Goal: Task Accomplishment & Management: Manage account settings

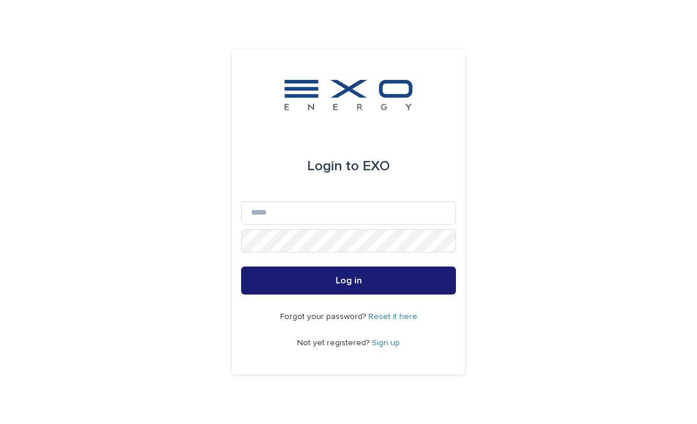
scroll to position [125, 0]
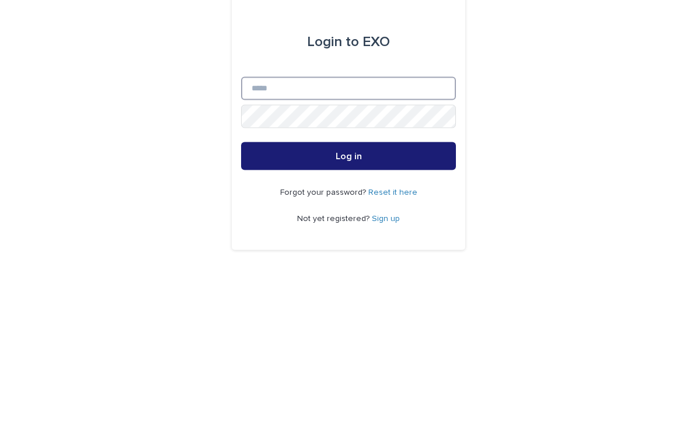
type input "**********"
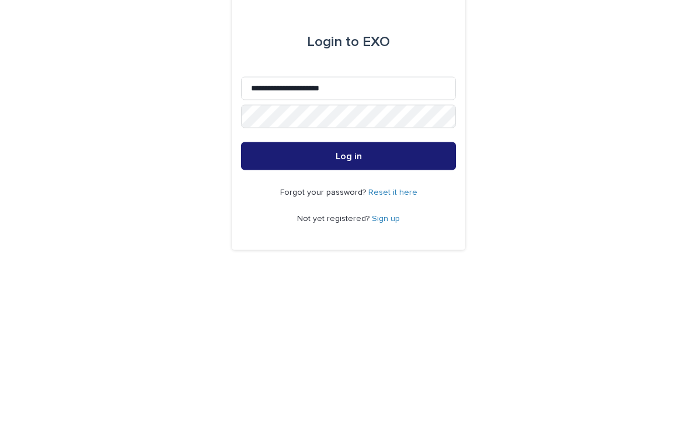
click at [348, 267] on button "Log in" at bounding box center [348, 281] width 215 height 28
